Goal: Transaction & Acquisition: Purchase product/service

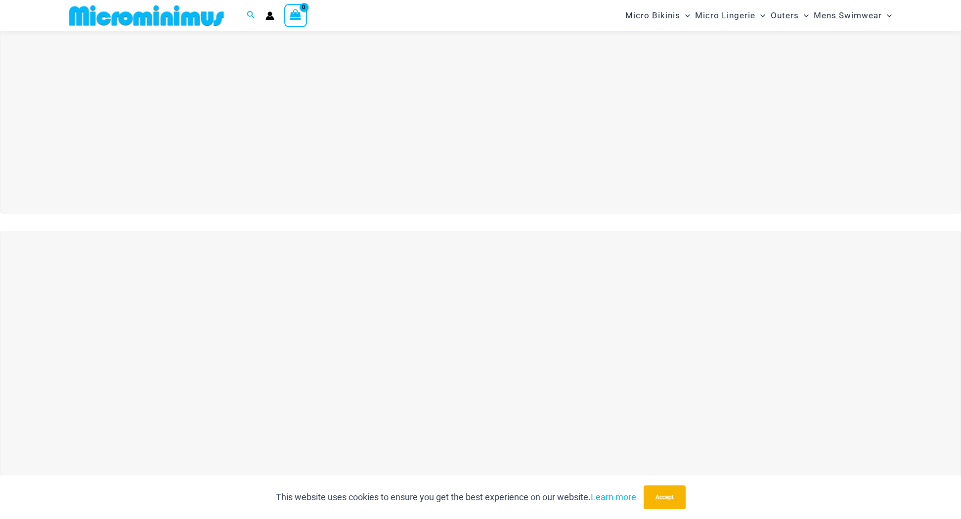
scroll to position [180, 0]
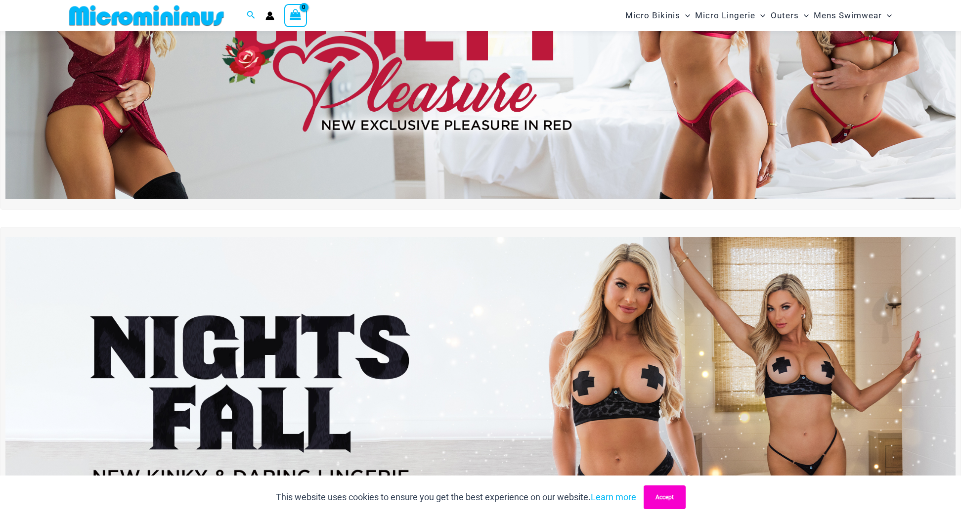
click at [659, 496] on button "Accept" at bounding box center [664, 497] width 42 height 24
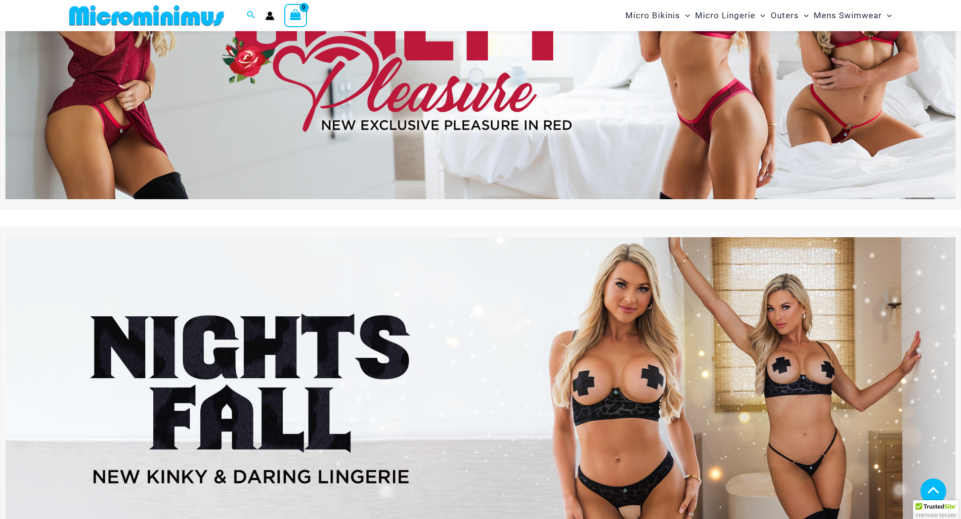
click at [658, 464] on img at bounding box center [480, 398] width 950 height 323
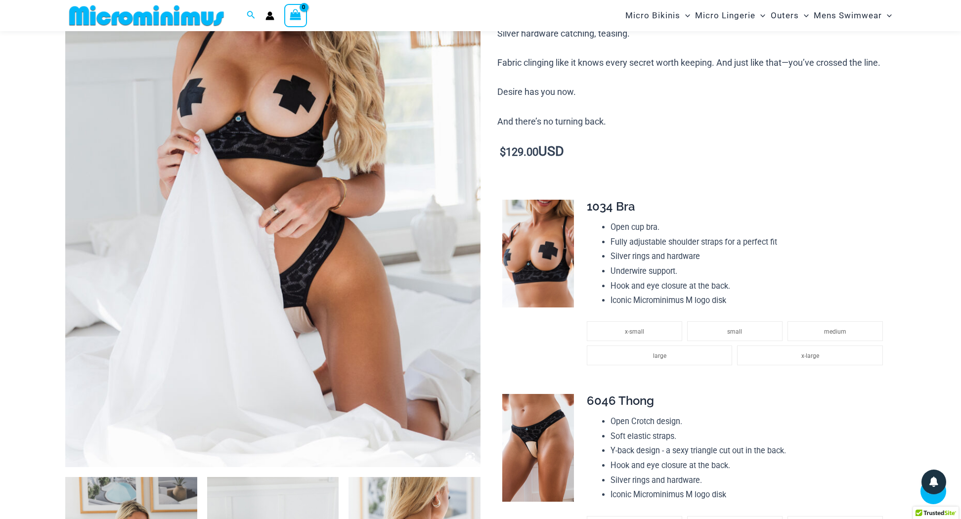
scroll to position [192, 0]
